Goal: Task Accomplishment & Management: Manage account settings

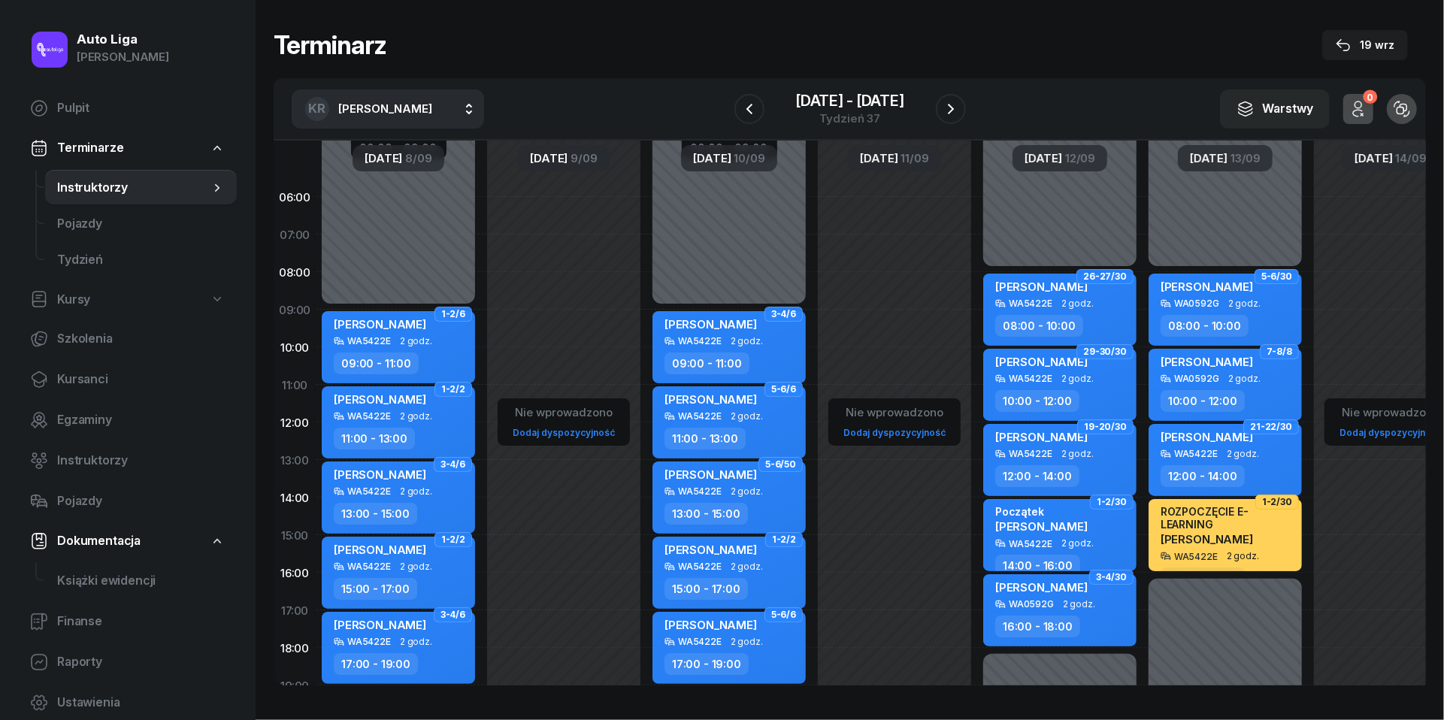
click at [81, 178] on span "Instruktorzy" at bounding box center [133, 188] width 153 height 20
click at [838, 118] on div "Tydzień 37" at bounding box center [850, 118] width 109 height 11
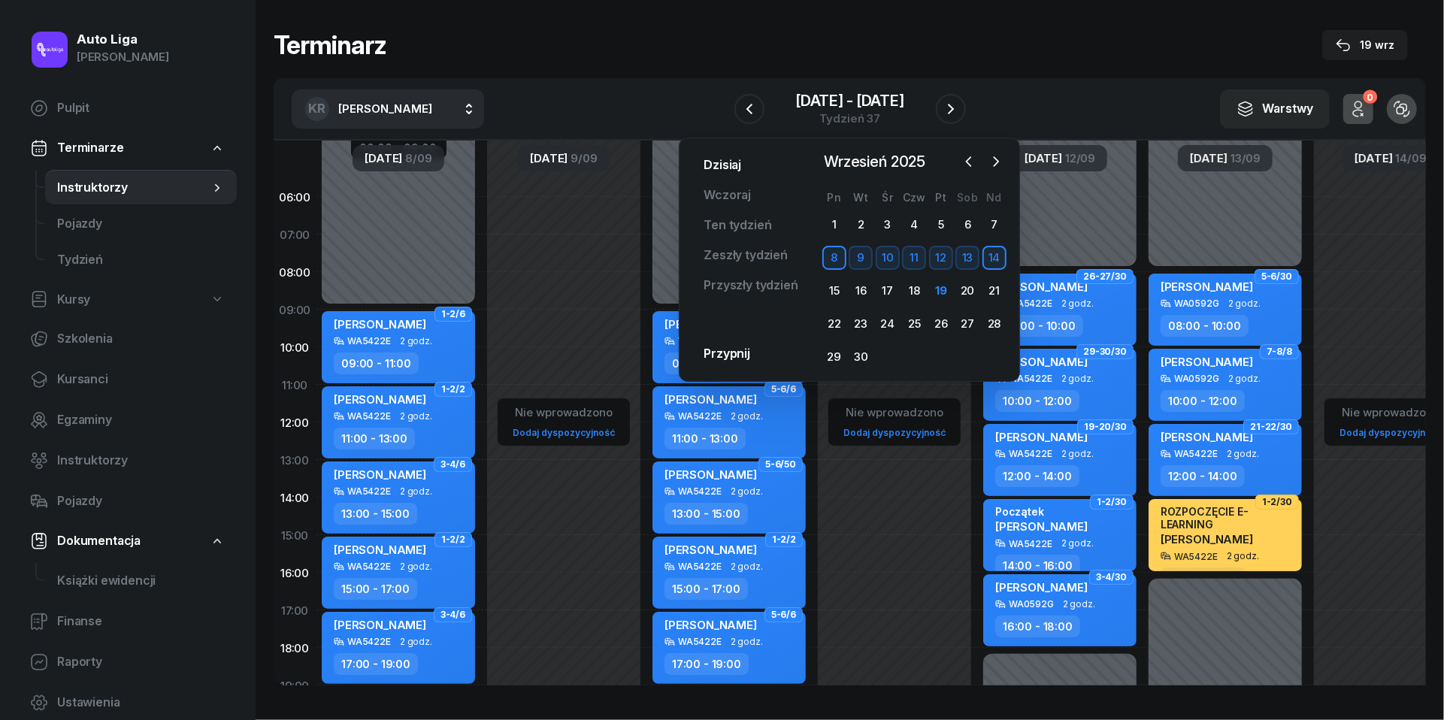
click at [719, 163] on link "Dzisiaj" at bounding box center [723, 165] width 62 height 30
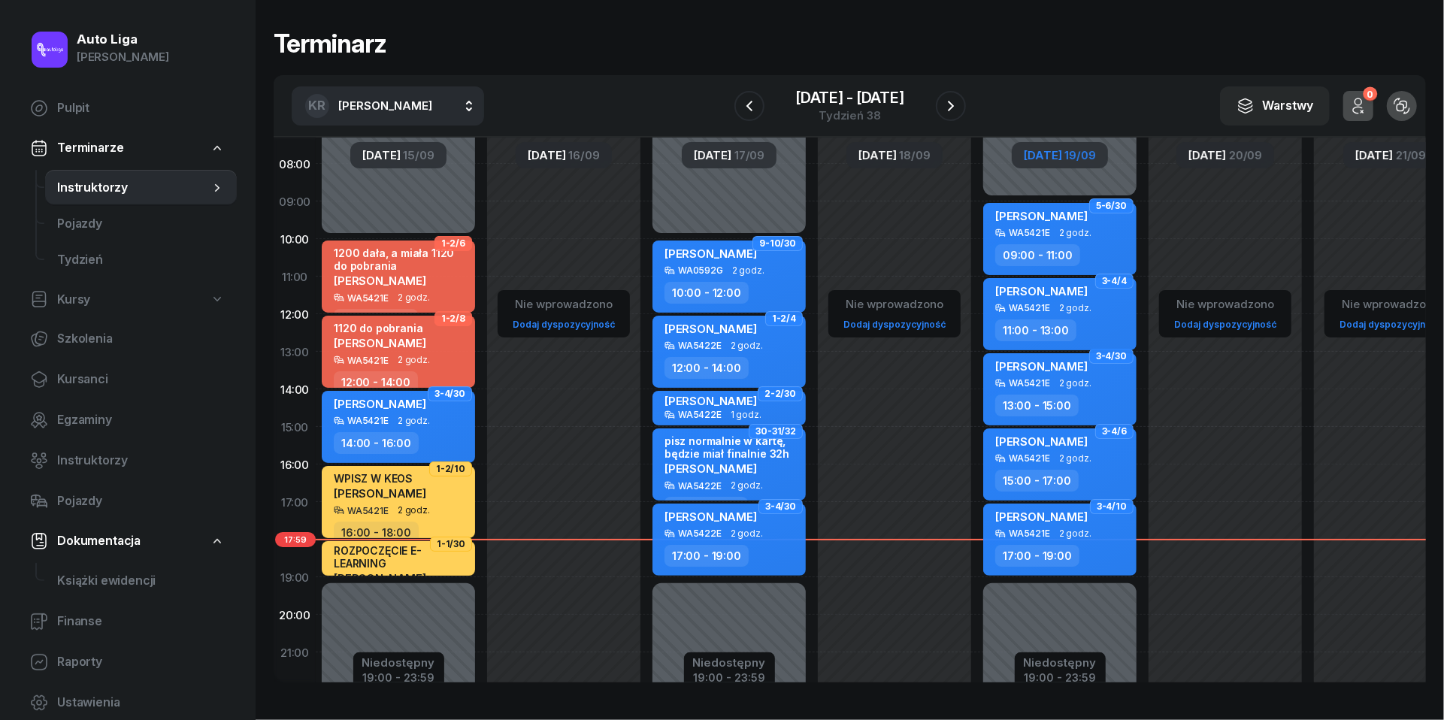
scroll to position [108, 0]
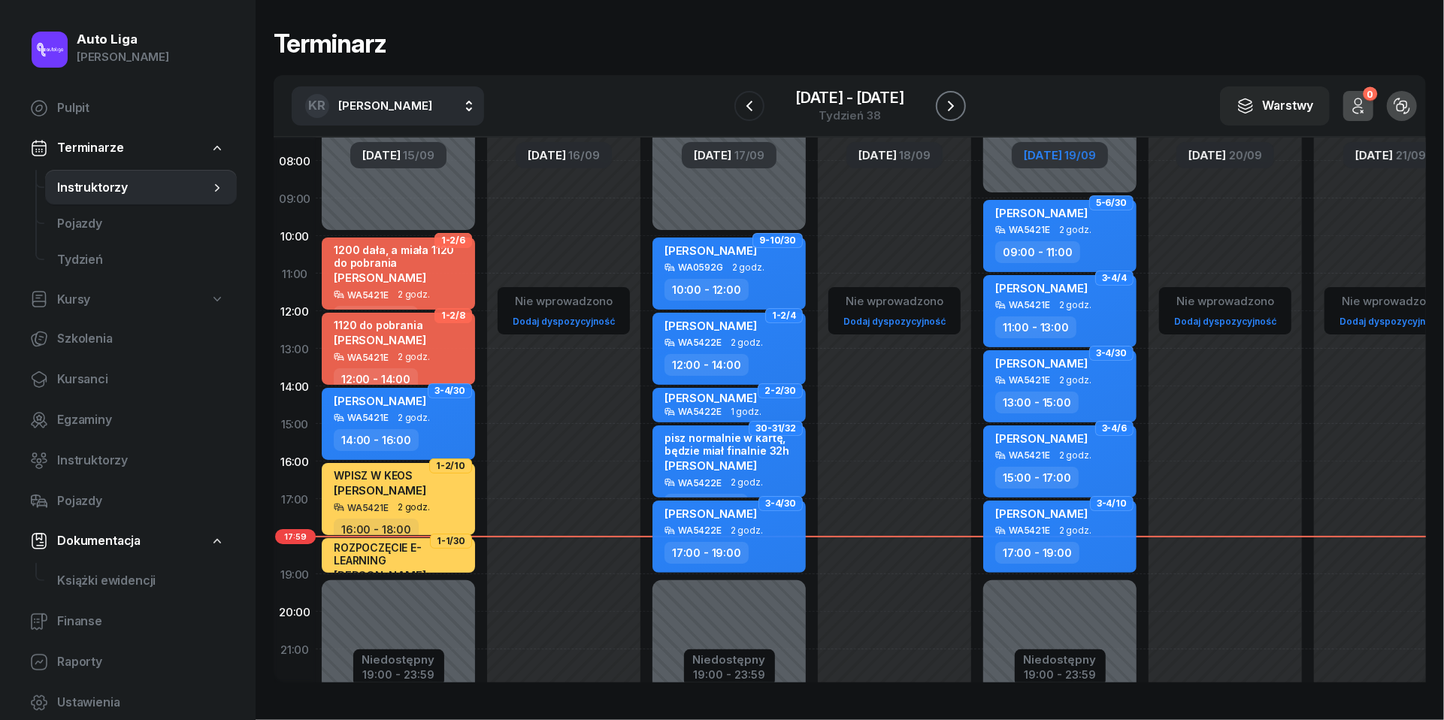
click at [954, 99] on icon "button" at bounding box center [951, 106] width 18 height 18
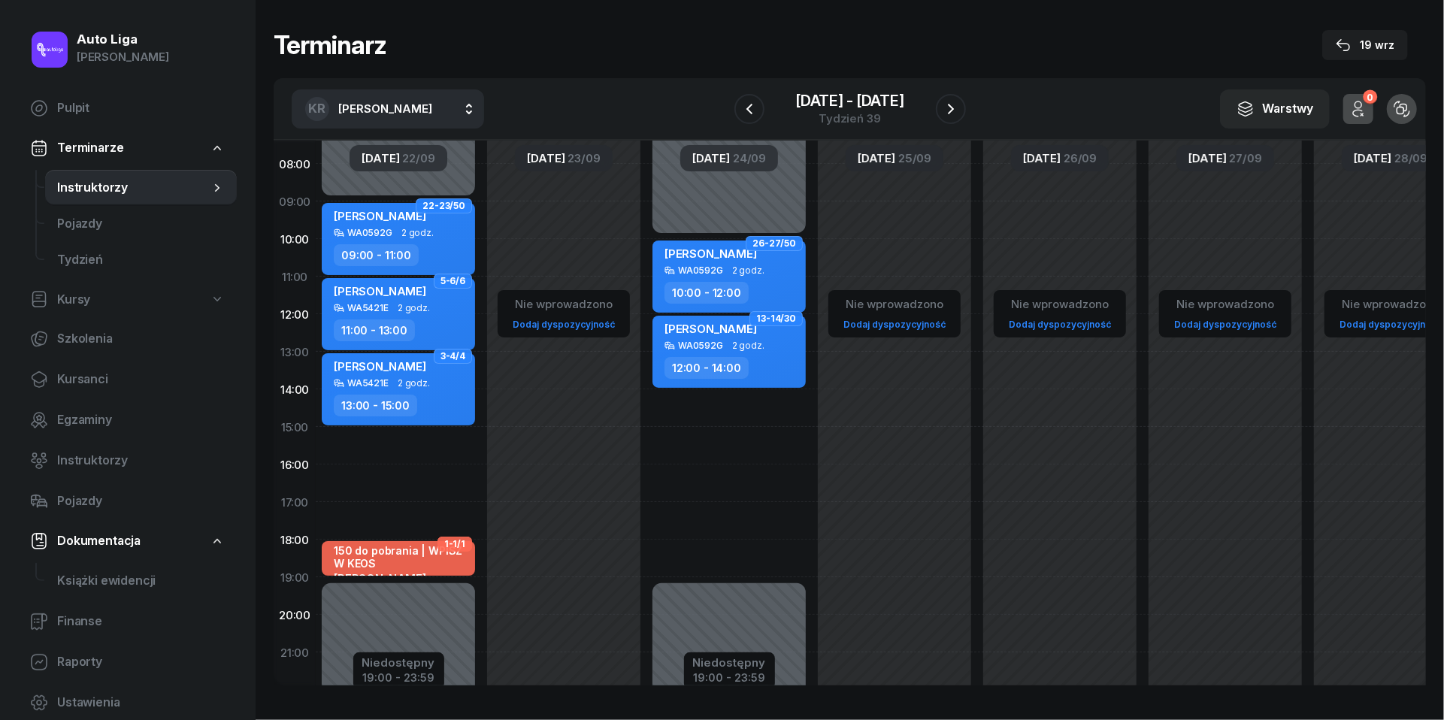
scroll to position [123, 0]
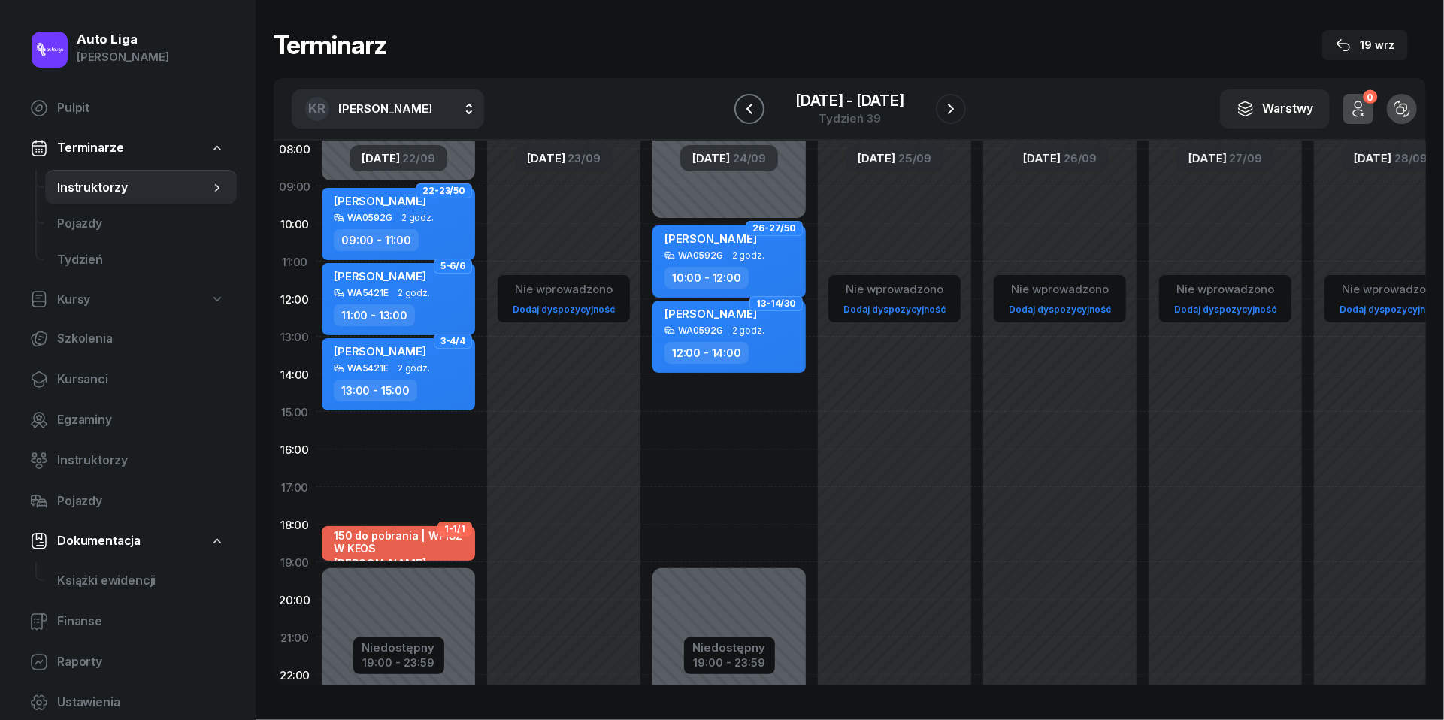
click at [750, 106] on icon "button" at bounding box center [750, 109] width 18 height 18
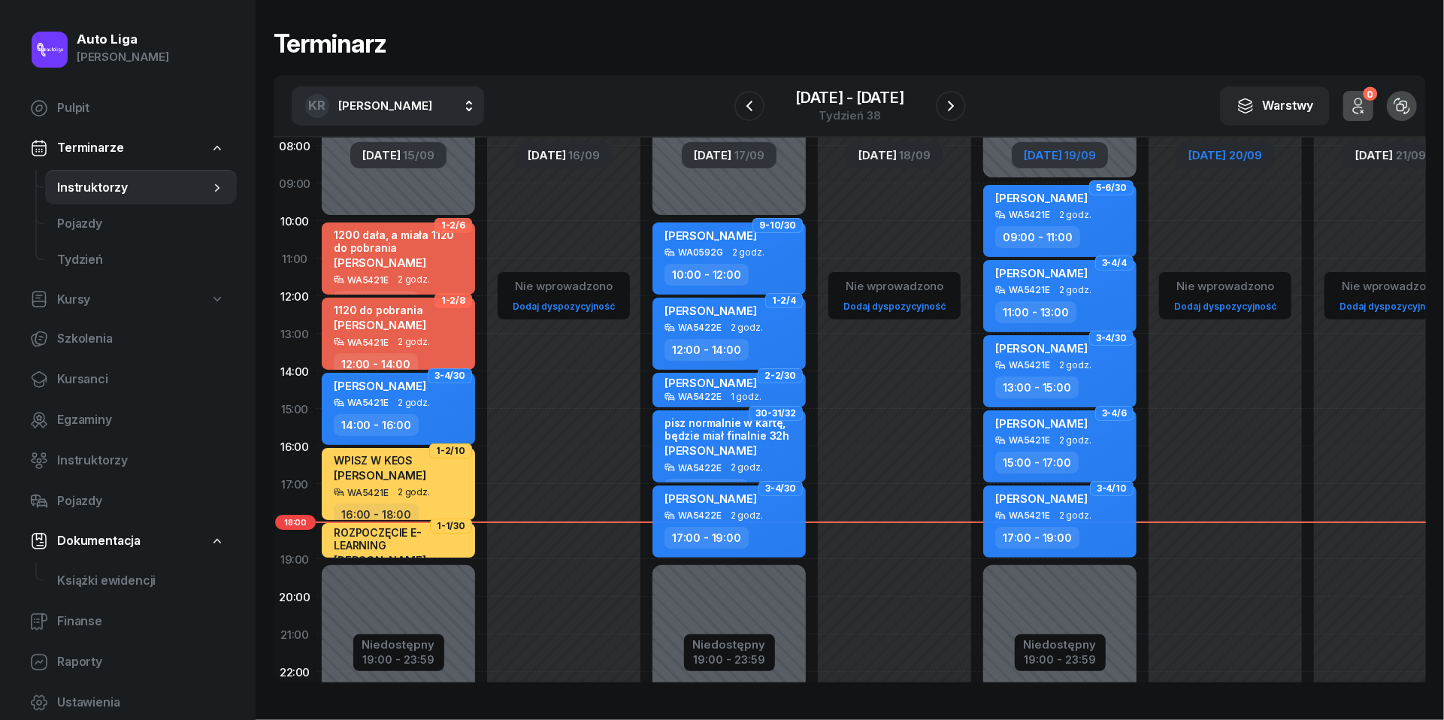
click at [1217, 152] on span "[DATE]" at bounding box center [1208, 155] width 38 height 11
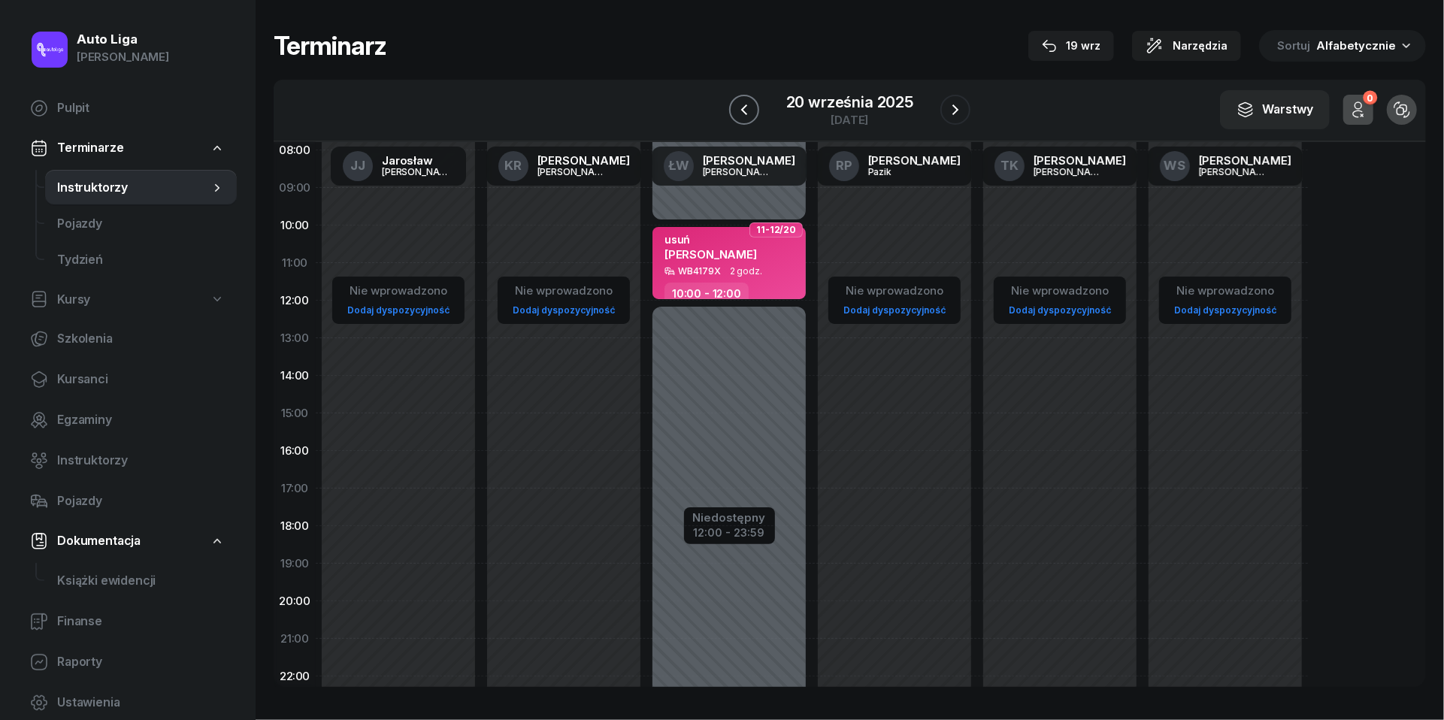
click at [744, 109] on icon "button" at bounding box center [744, 110] width 18 height 18
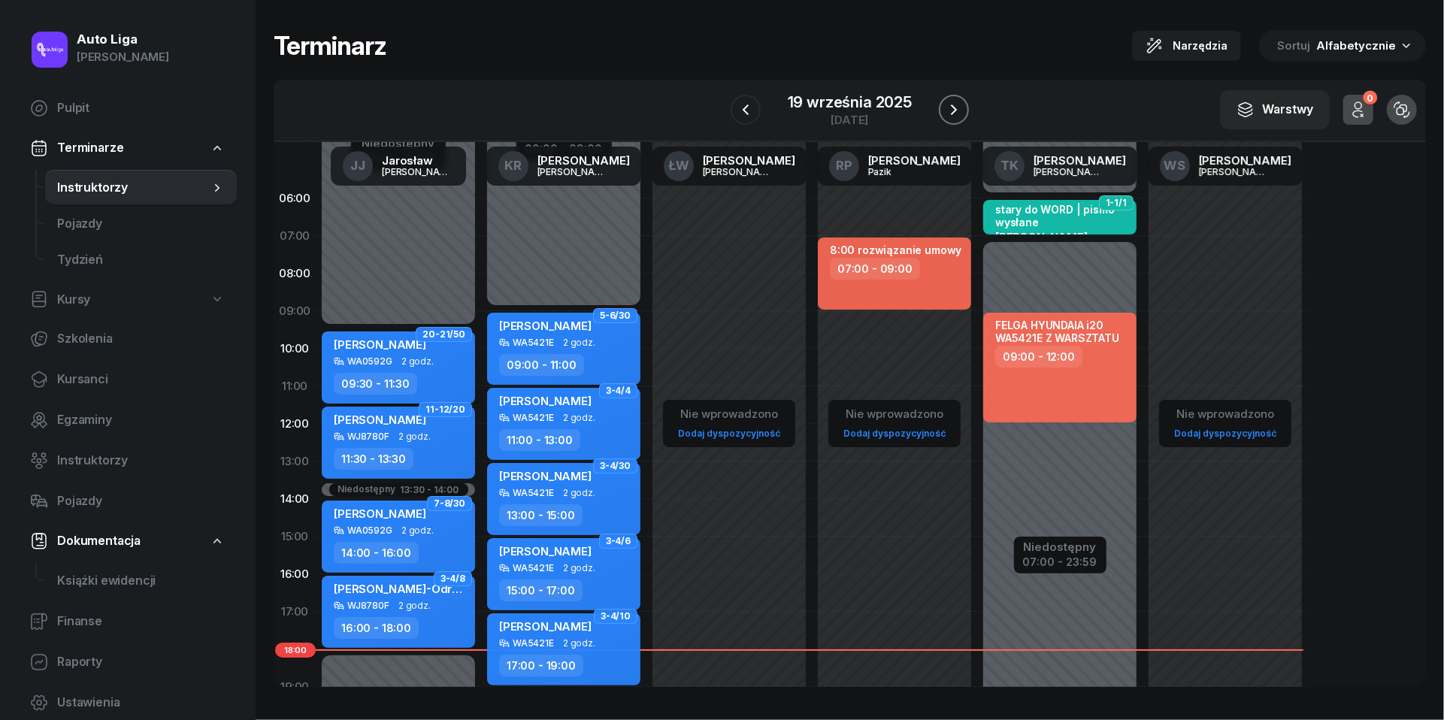
click at [956, 107] on icon "button" at bounding box center [954, 110] width 18 height 18
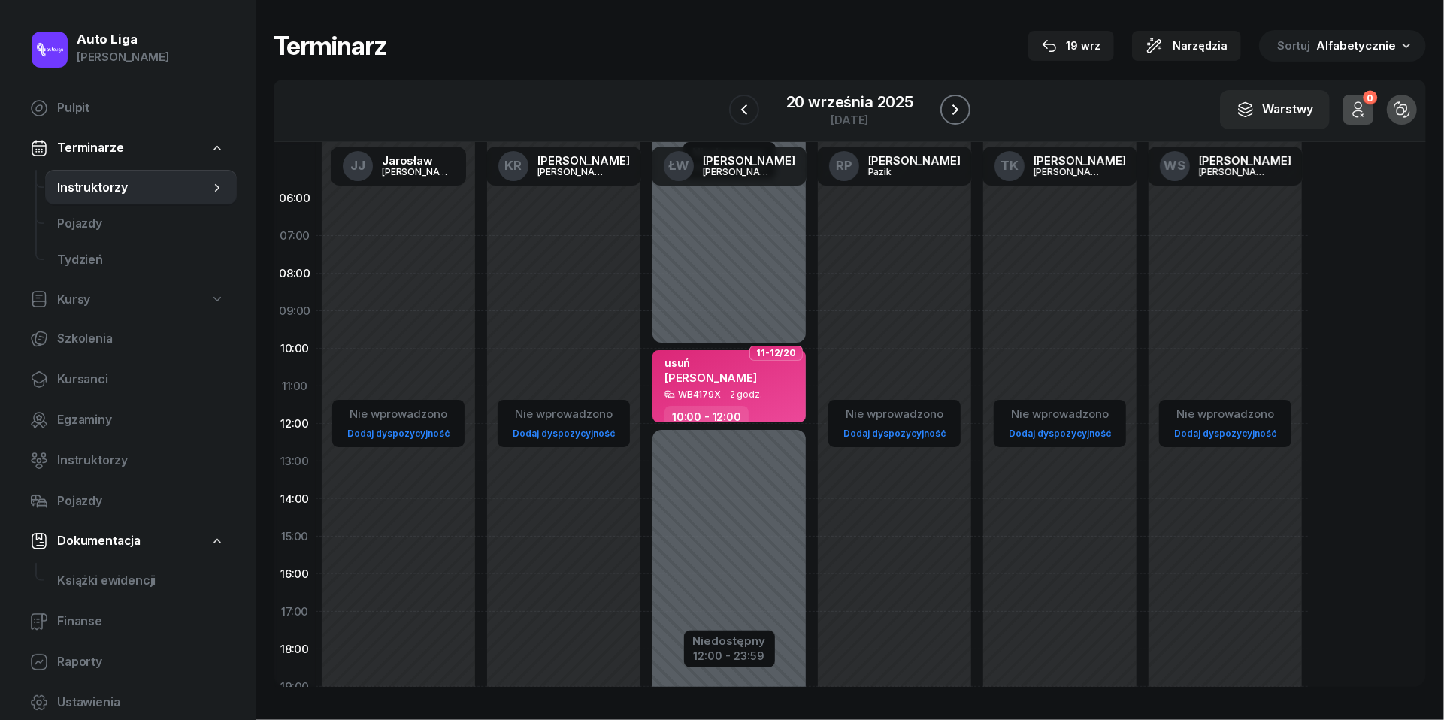
click at [959, 107] on icon "button" at bounding box center [956, 110] width 18 height 18
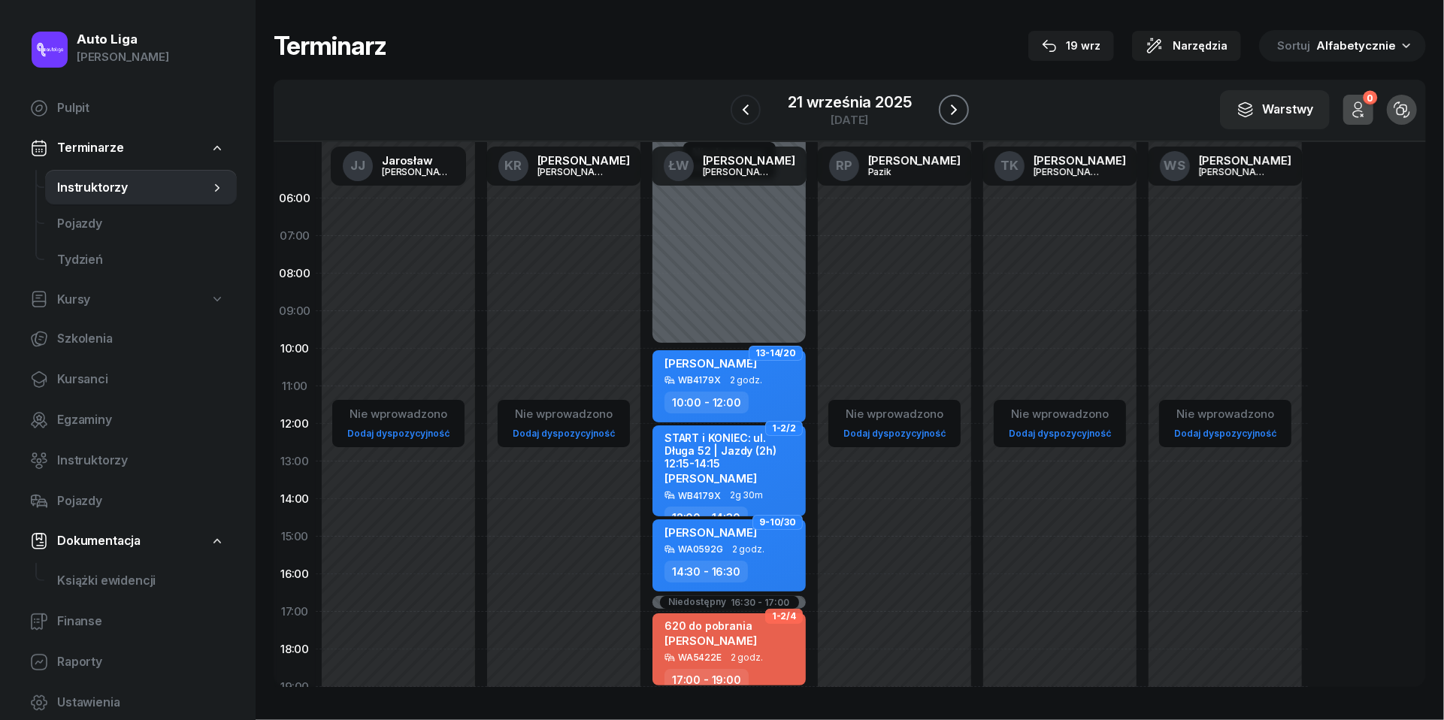
click at [954, 110] on icon "button" at bounding box center [954, 110] width 18 height 18
click at [954, 110] on icon "button" at bounding box center [956, 110] width 18 height 18
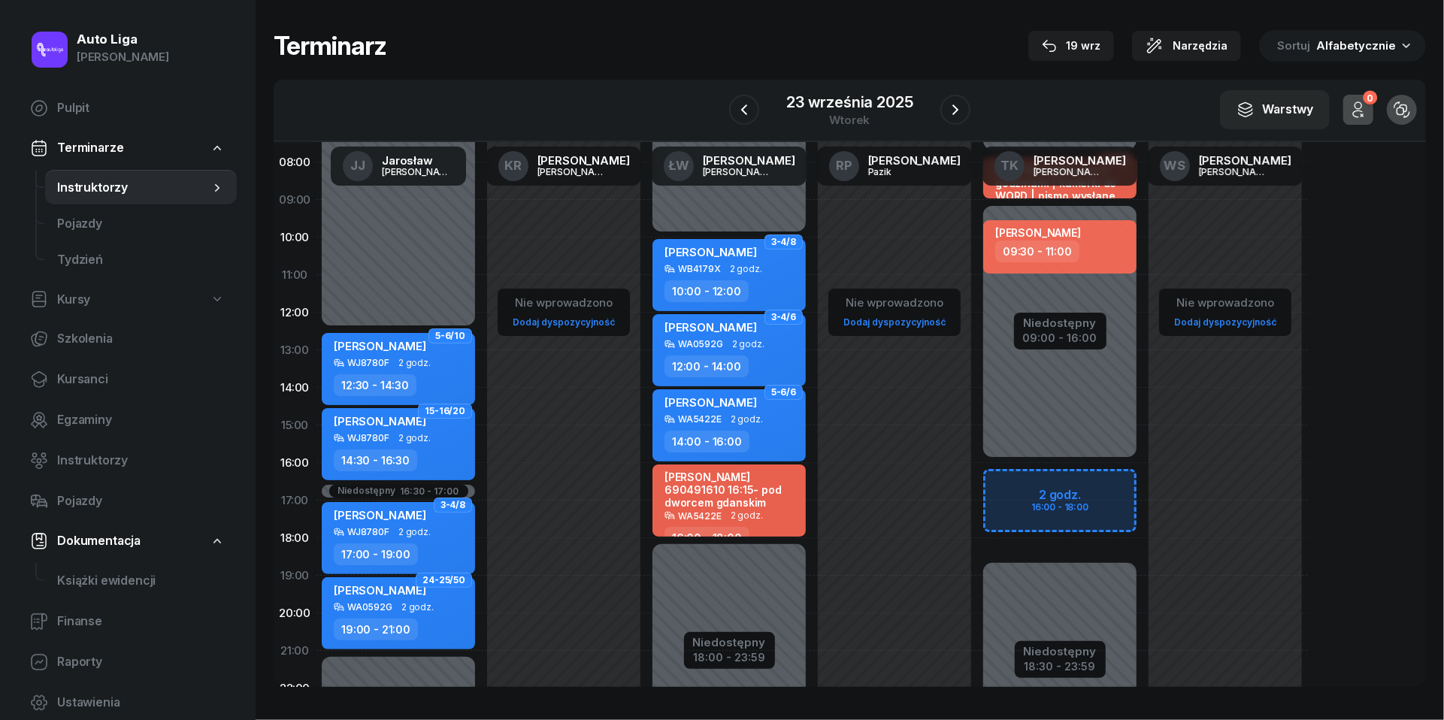
scroll to position [117, 0]
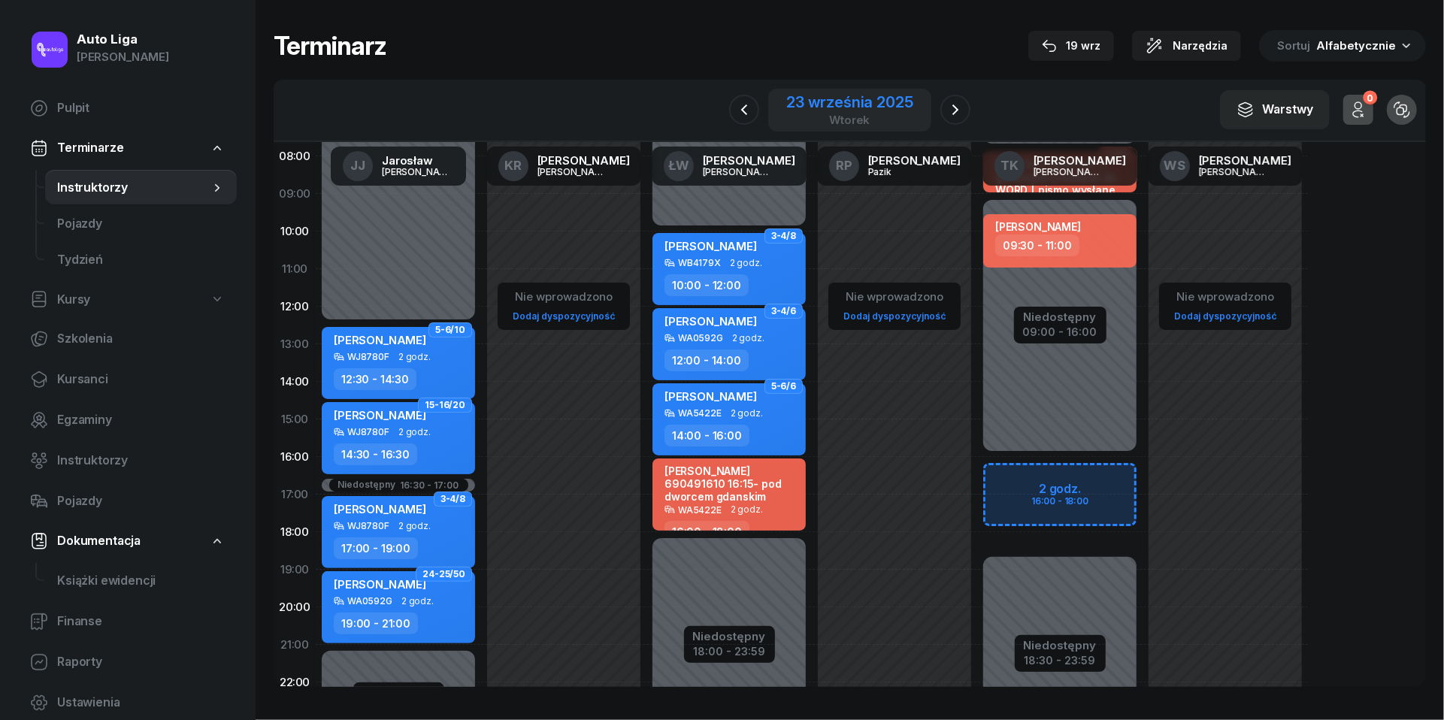
click at [871, 103] on div "23 września 2025" at bounding box center [849, 102] width 126 height 15
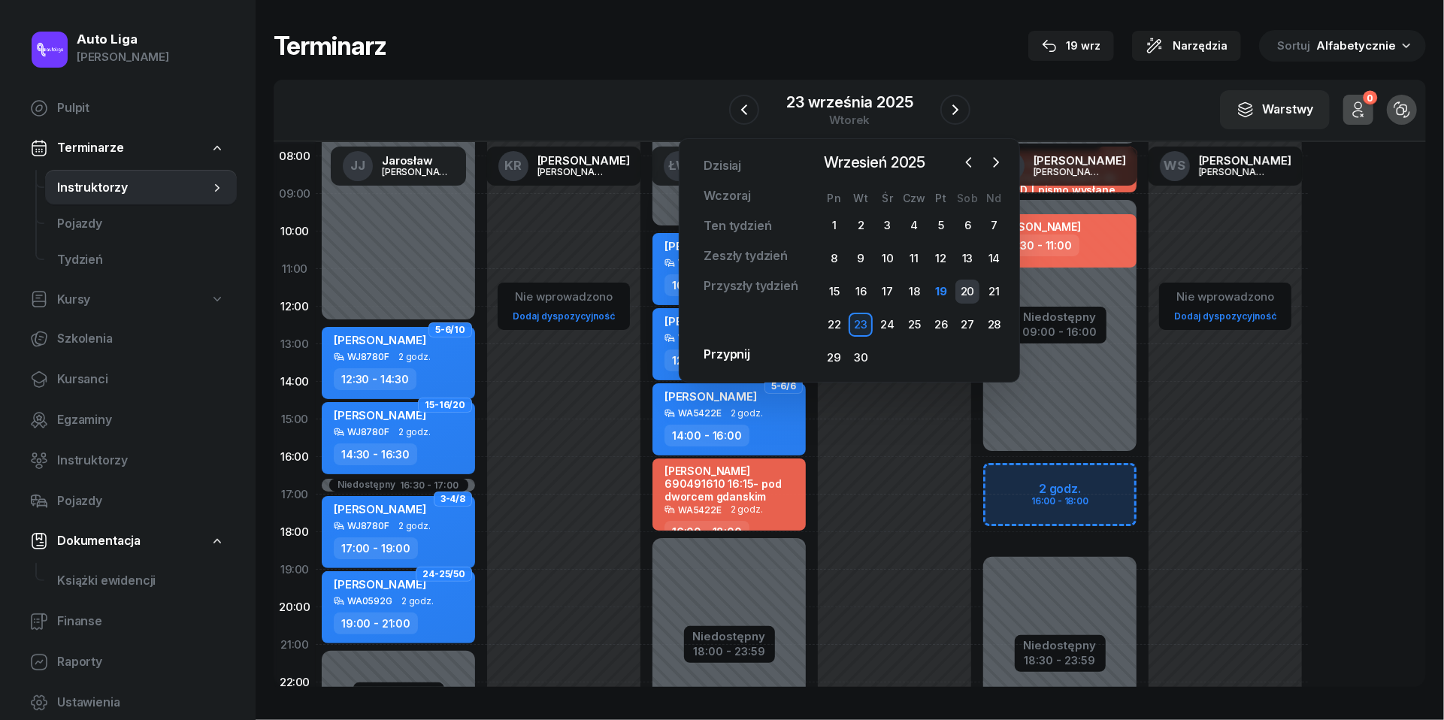
click at [969, 286] on div "20" at bounding box center [968, 292] width 24 height 24
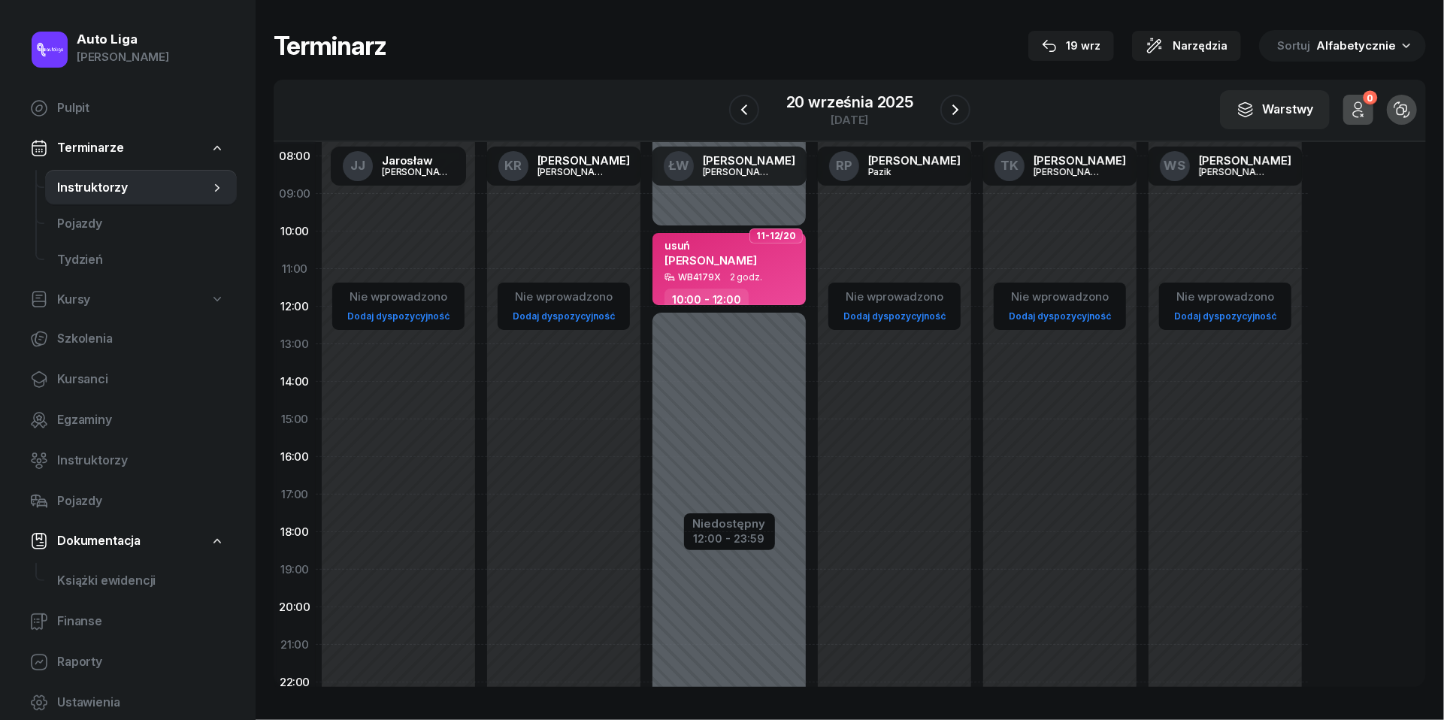
click at [738, 263] on div "usuń [PERSON_NAME]" at bounding box center [731, 255] width 132 height 33
select select "10"
select select "12"
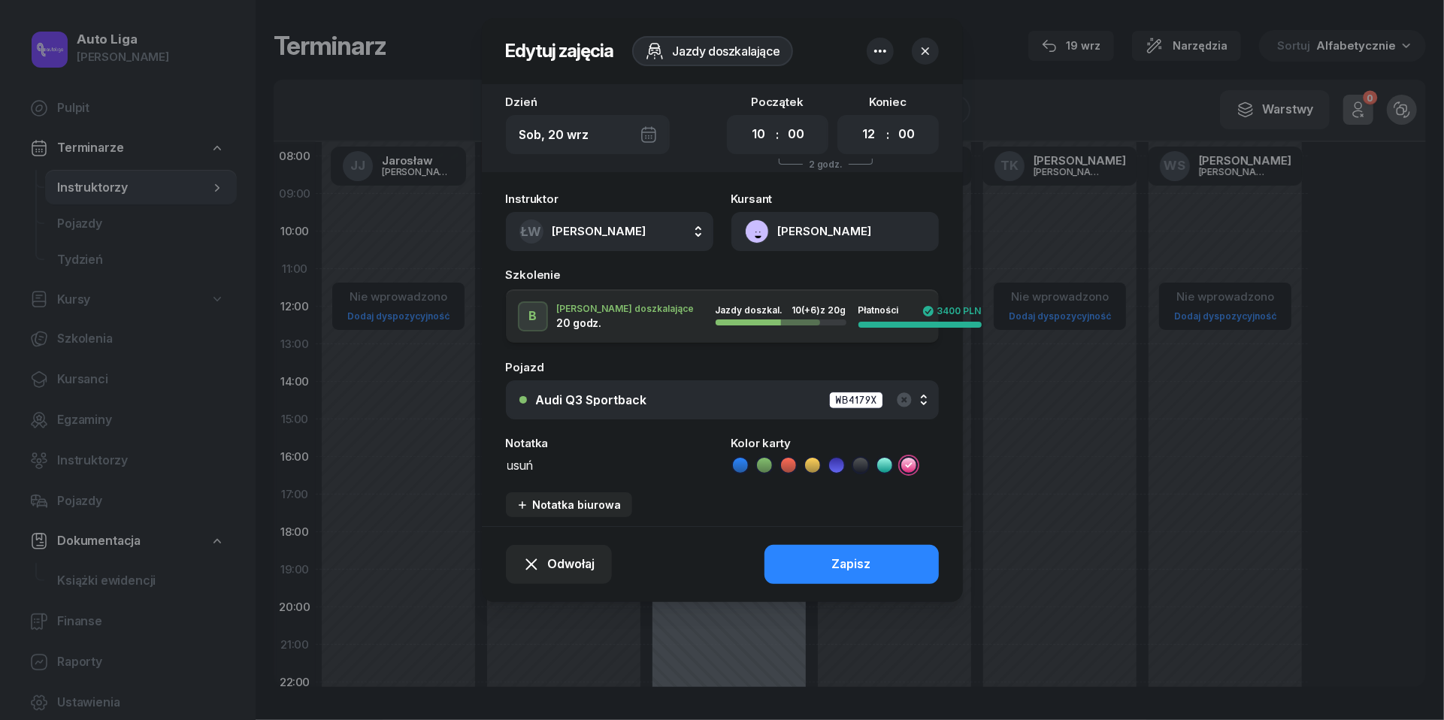
click at [877, 65] on header "Edytuj zajęcia Jazdy doszkalające" at bounding box center [722, 51] width 481 height 66
click at [882, 51] on icon "button" at bounding box center [880, 51] width 18 height 18
click at [876, 80] on link "Usuń" at bounding box center [872, 98] width 197 height 38
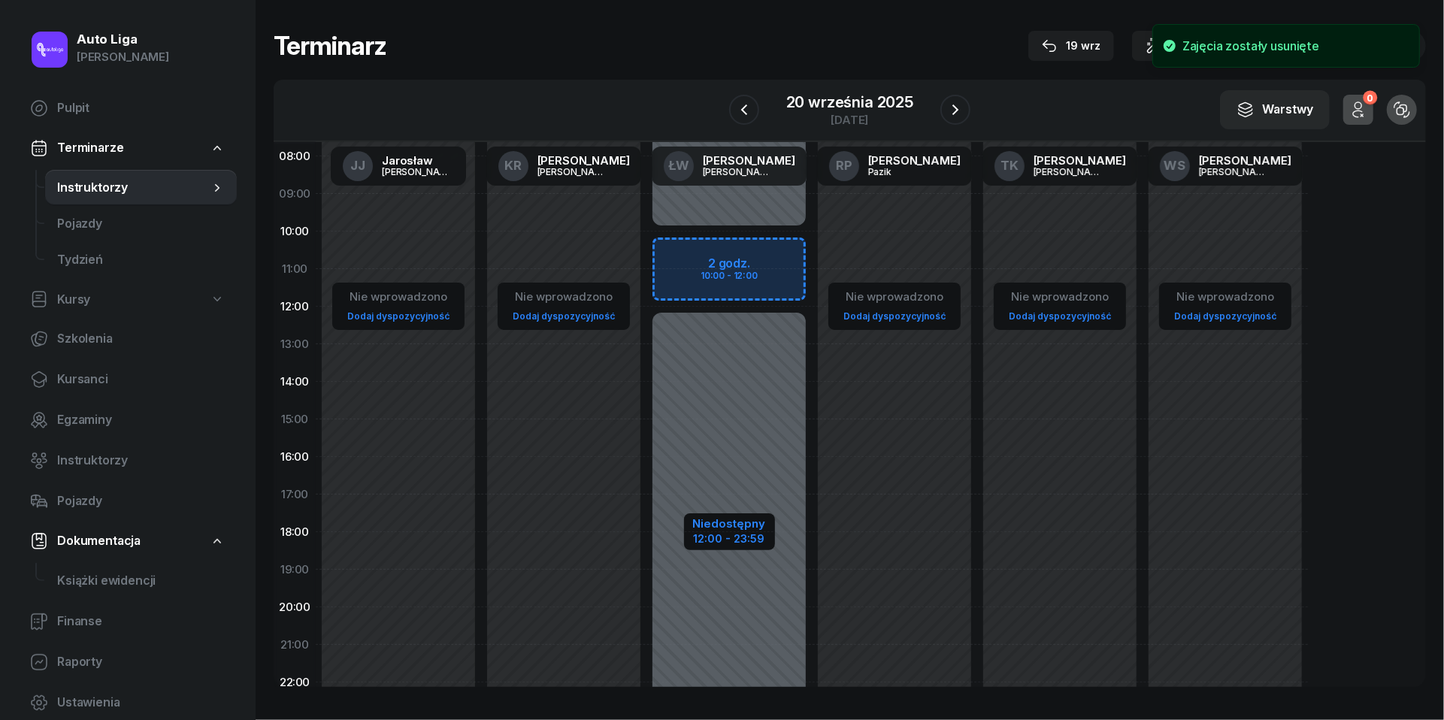
click at [720, 528] on div "Niedostępny" at bounding box center [729, 523] width 73 height 11
select select "10"
select select "12"
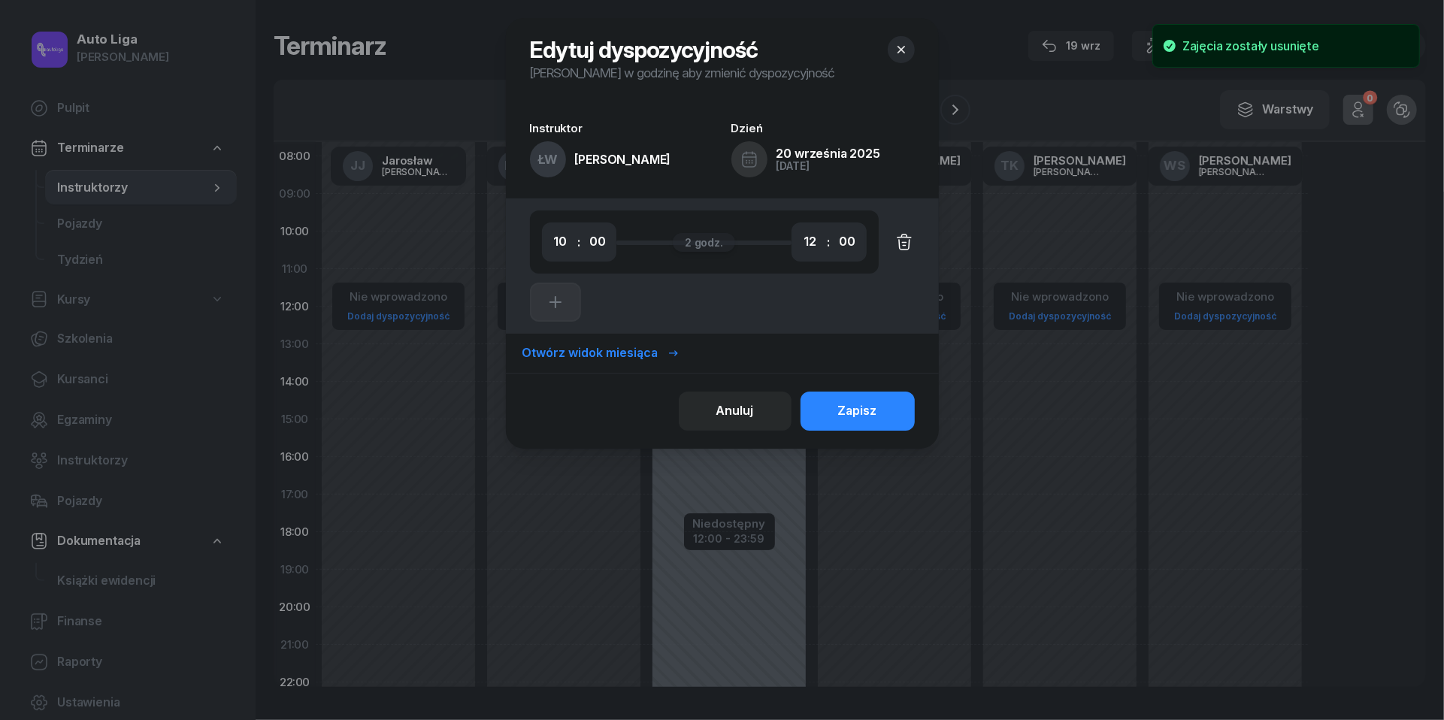
click at [907, 244] on icon "button" at bounding box center [905, 242] width 18 height 18
click at [861, 410] on div "Zapisz" at bounding box center [857, 412] width 39 height 20
